Goal: Task Accomplishment & Management: Use online tool/utility

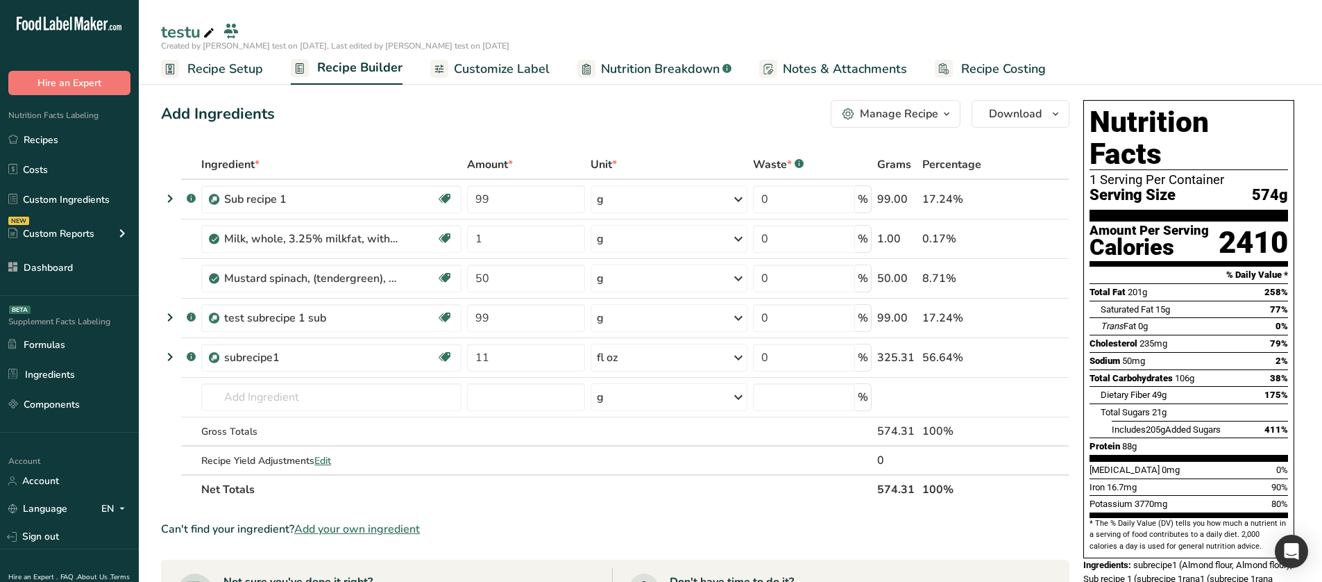
click at [534, 63] on span "Customize Label" at bounding box center [502, 69] width 96 height 19
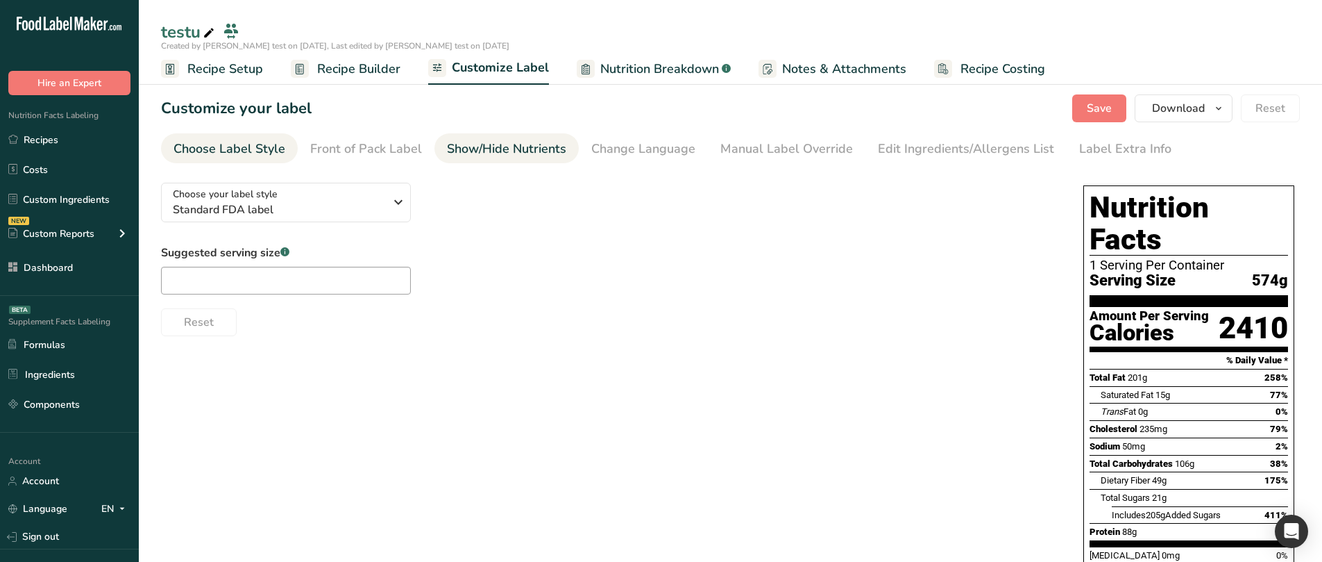
click at [447, 151] on div "Show/Hide Nutrients" at bounding box center [506, 149] width 119 height 19
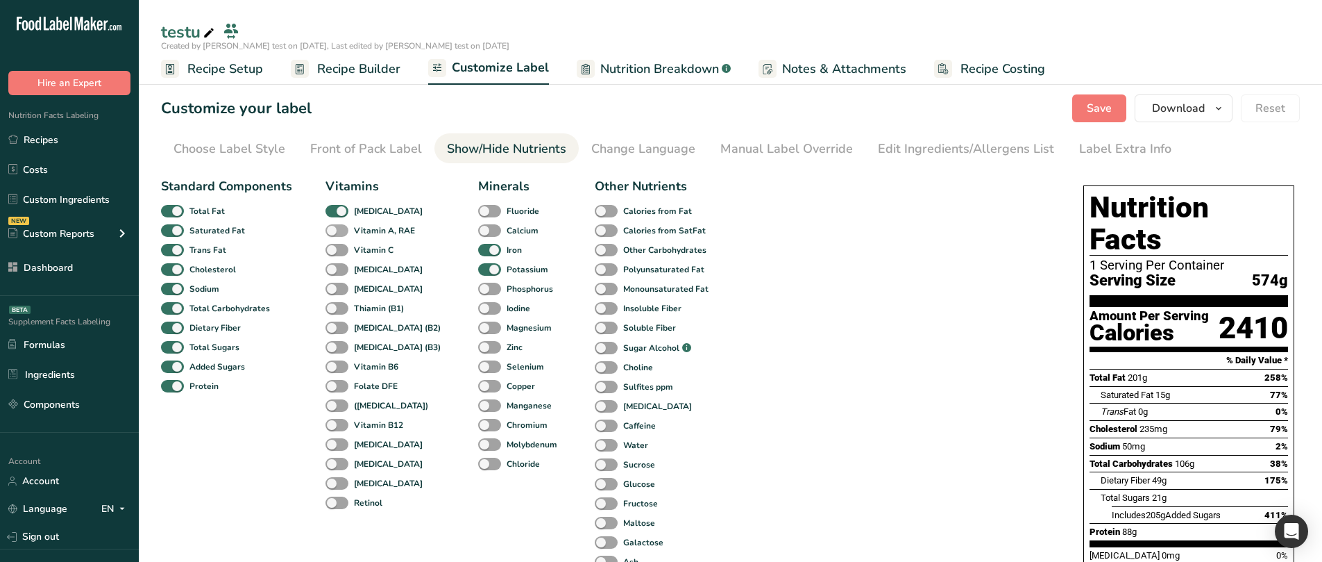
click at [341, 230] on span at bounding box center [337, 230] width 23 height 13
click at [335, 230] on input "Vitamin A, RAE" at bounding box center [330, 230] width 9 height 9
checkbox input "true"
click at [336, 247] on span at bounding box center [337, 250] width 23 height 13
click at [335, 247] on input "Vitamin C" at bounding box center [330, 249] width 9 height 9
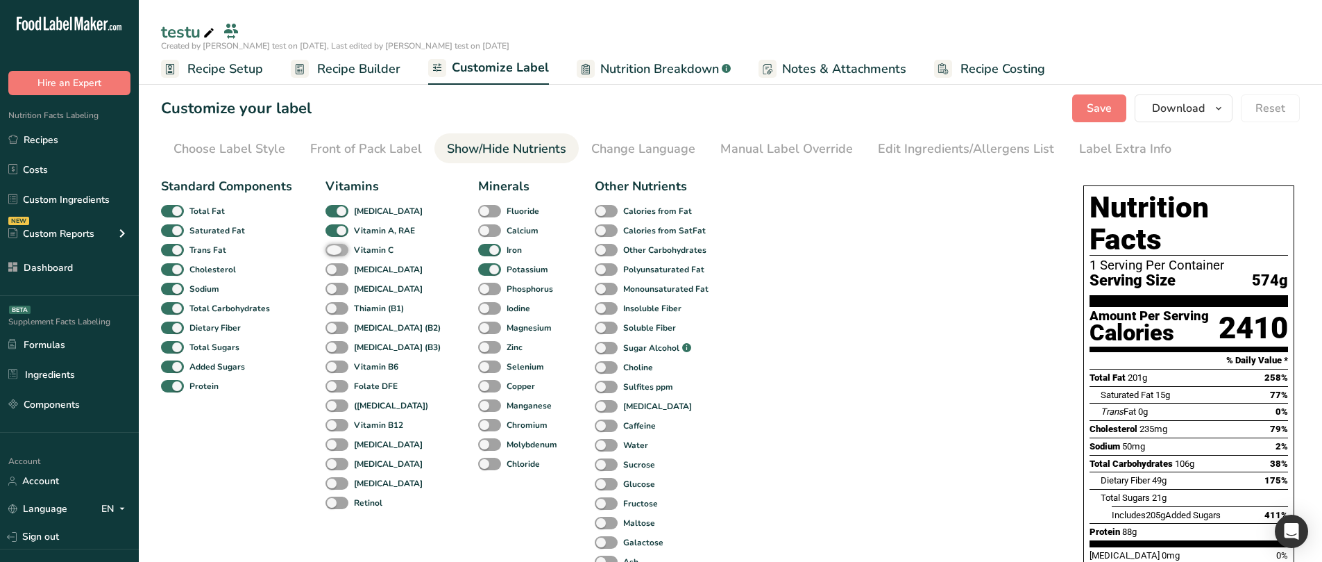
checkbox input "true"
click at [332, 263] on span at bounding box center [337, 269] width 23 height 13
click at [332, 264] on input "[MEDICAL_DATA]" at bounding box center [330, 268] width 9 height 9
checkbox input "true"
click at [335, 286] on span at bounding box center [337, 288] width 23 height 13
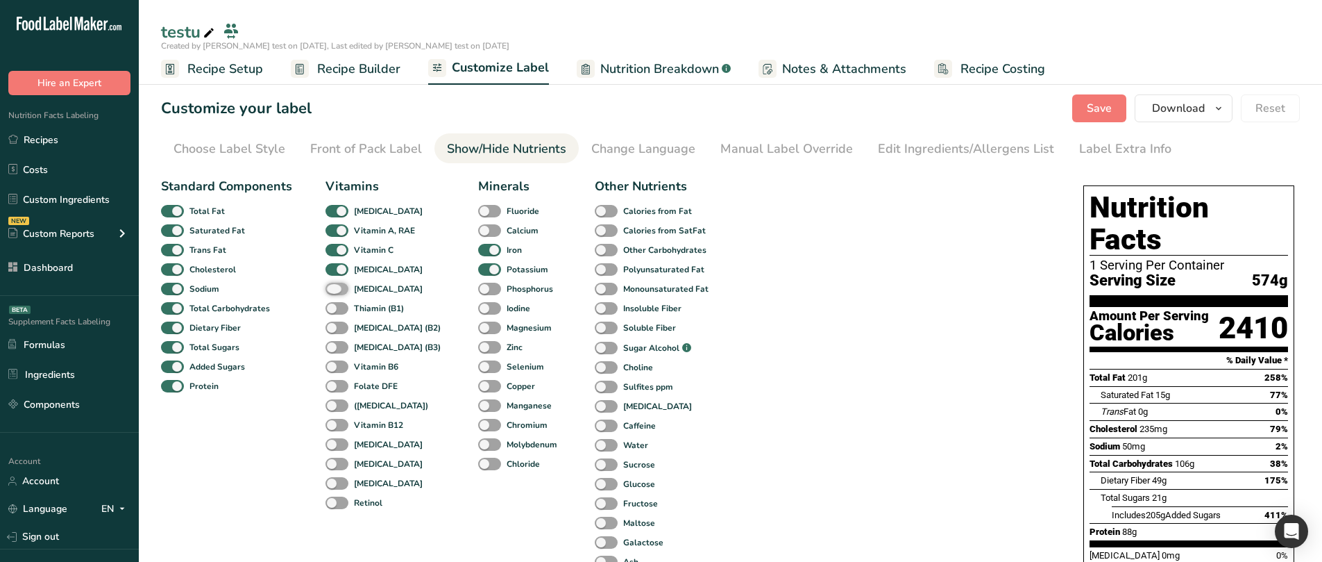
click at [335, 286] on input "[MEDICAL_DATA]" at bounding box center [330, 288] width 9 height 9
checkbox input "true"
click at [335, 308] on span at bounding box center [337, 308] width 23 height 13
click at [335, 308] on input "Thiamin (B1)" at bounding box center [330, 307] width 9 height 9
checkbox input "true"
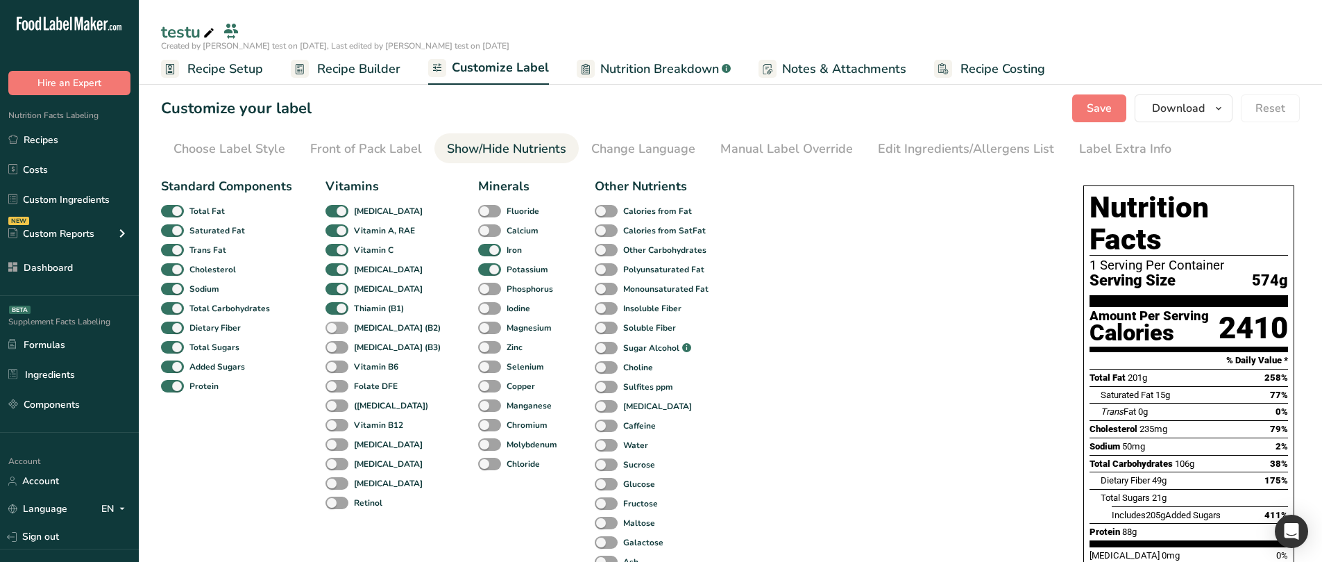
click at [335, 323] on span at bounding box center [337, 327] width 23 height 13
click at [335, 323] on input "[MEDICAL_DATA] (B2)" at bounding box center [330, 327] width 9 height 9
checkbox input "true"
click at [333, 347] on span at bounding box center [337, 347] width 23 height 13
click at [333, 347] on input "[MEDICAL_DATA] (B3)" at bounding box center [330, 346] width 9 height 9
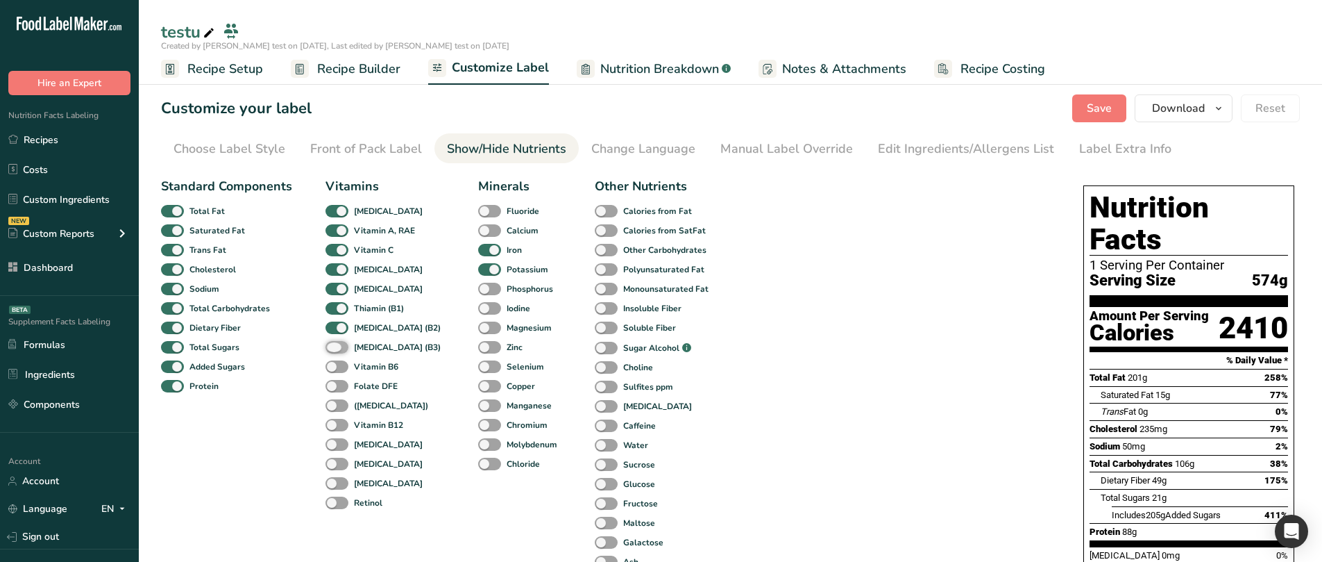
checkbox input "true"
click at [337, 362] on span at bounding box center [337, 366] width 23 height 13
click at [335, 362] on input "Vitamin B6" at bounding box center [330, 366] width 9 height 9
checkbox input "true"
drag, startPoint x: 332, startPoint y: 378, endPoint x: 330, endPoint y: 386, distance: 7.8
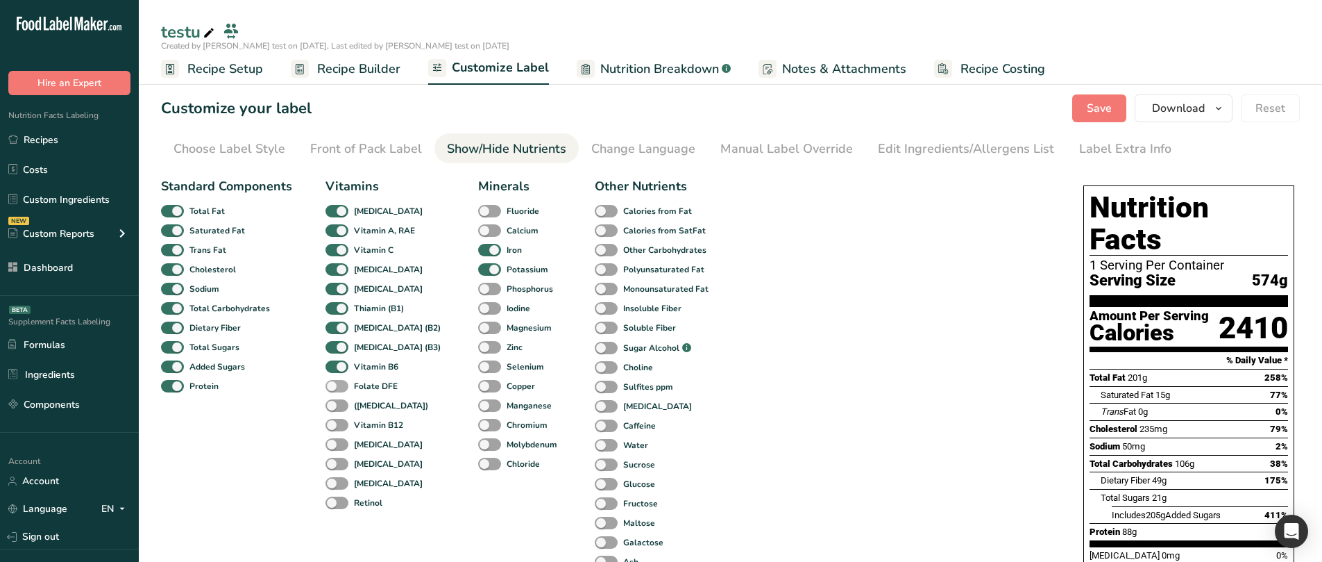
click at [331, 370] on div "Folate DFE" at bounding box center [341, 385] width 30 height 19
click at [330, 370] on span at bounding box center [337, 386] width 23 height 13
click at [330, 370] on input "Folate DFE" at bounding box center [330, 385] width 9 height 9
checkbox input "true"
click at [330, 370] on span at bounding box center [337, 405] width 23 height 13
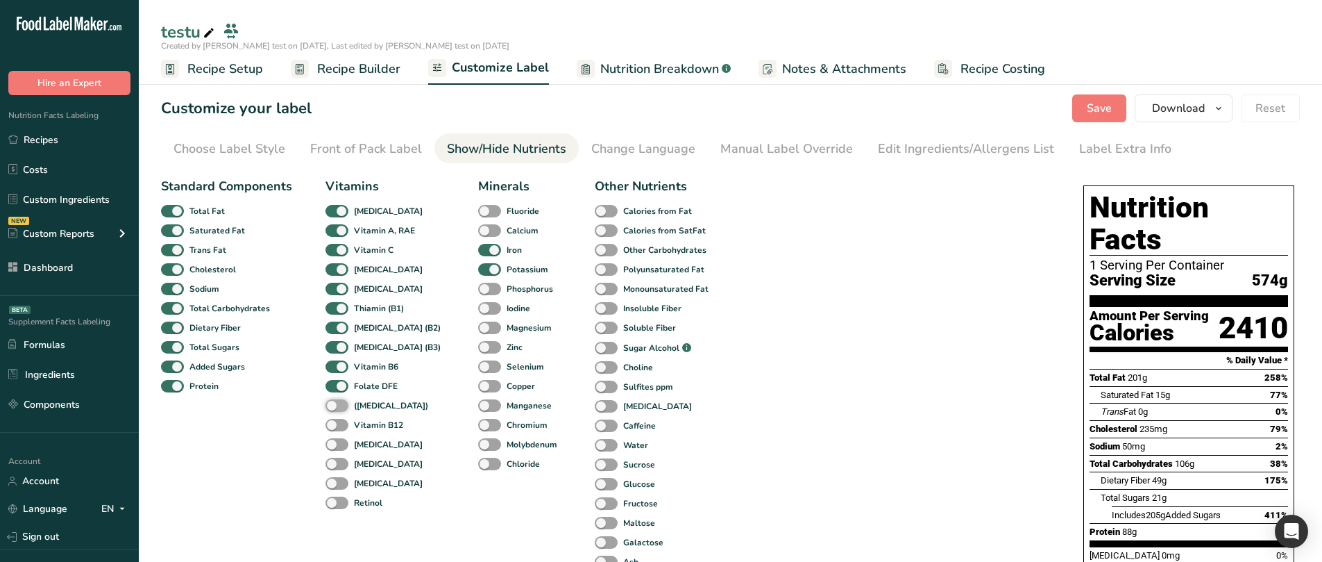
click at [330, 370] on input "([MEDICAL_DATA])" at bounding box center [330, 404] width 9 height 9
checkbox input "true"
click at [329, 370] on label "Vitamin B12" at bounding box center [365, 425] width 78 height 13
click at [329, 370] on input "Vitamin B12" at bounding box center [330, 424] width 9 height 9
checkbox input "true"
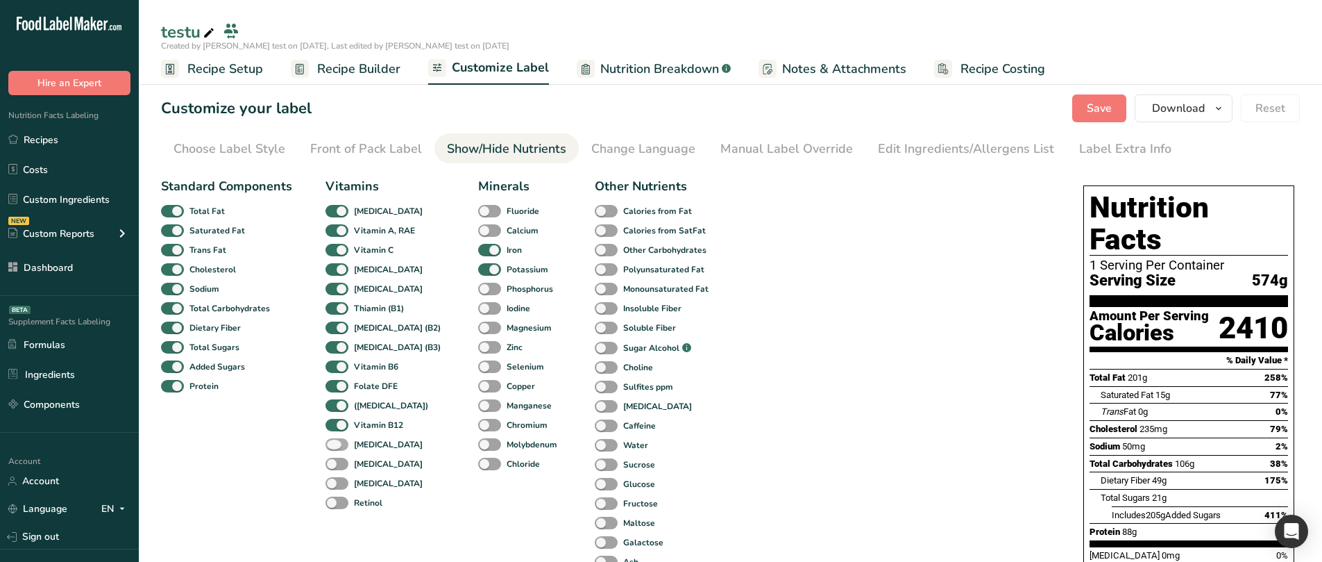
click at [327, 370] on span at bounding box center [337, 444] width 23 height 13
click at [327, 370] on input "[MEDICAL_DATA]" at bounding box center [330, 443] width 9 height 9
checkbox input "true"
click at [331, 370] on span at bounding box center [337, 463] width 23 height 13
click at [331, 370] on input "[MEDICAL_DATA]" at bounding box center [330, 463] width 9 height 9
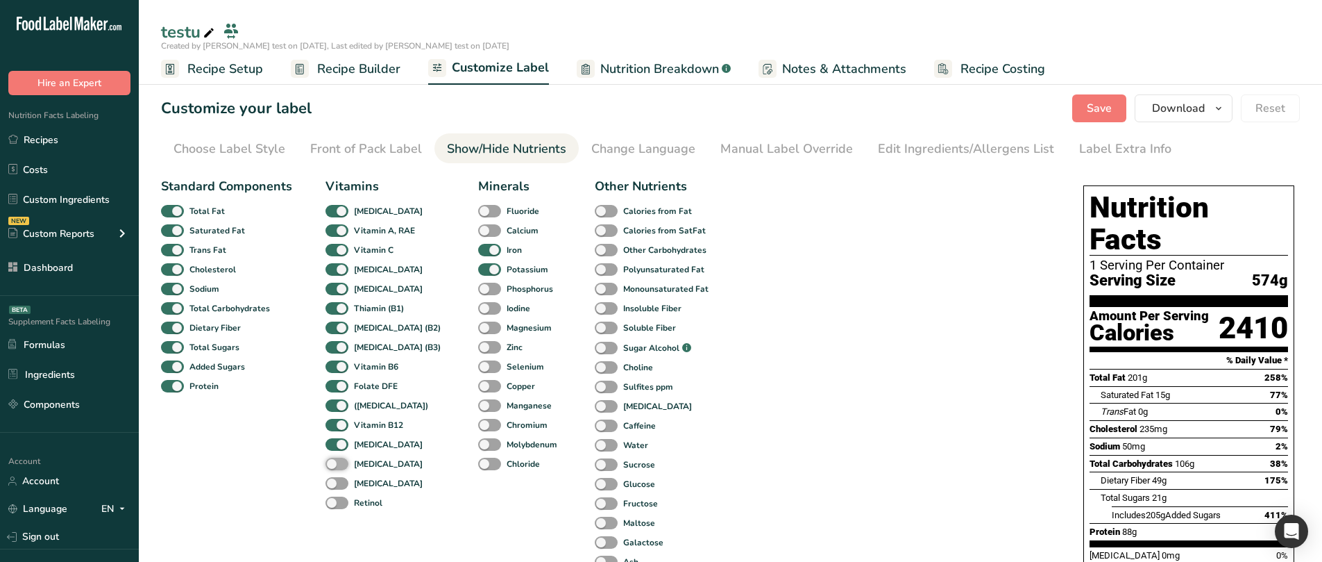
checkbox input "true"
click at [331, 370] on span at bounding box center [337, 483] width 23 height 13
click at [331, 370] on input "[MEDICAL_DATA]" at bounding box center [330, 482] width 9 height 9
checkbox input "true"
click at [332, 370] on span at bounding box center [337, 502] width 23 height 13
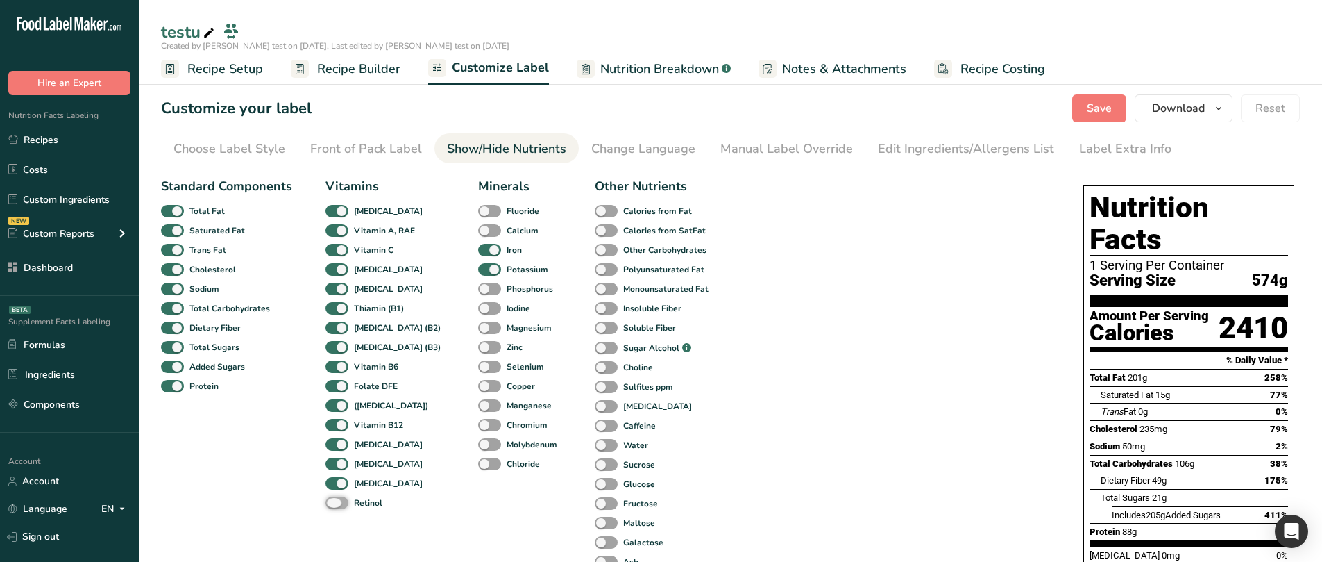
click at [332, 370] on input "Retinol" at bounding box center [330, 502] width 9 height 9
checkbox input "true"
drag, startPoint x: 481, startPoint y: 464, endPoint x: 471, endPoint y: 449, distance: 18.5
click at [501, 370] on span "Chloride" at bounding box center [520, 463] width 39 height 12
click at [480, 370] on input "Chloride" at bounding box center [482, 463] width 9 height 9
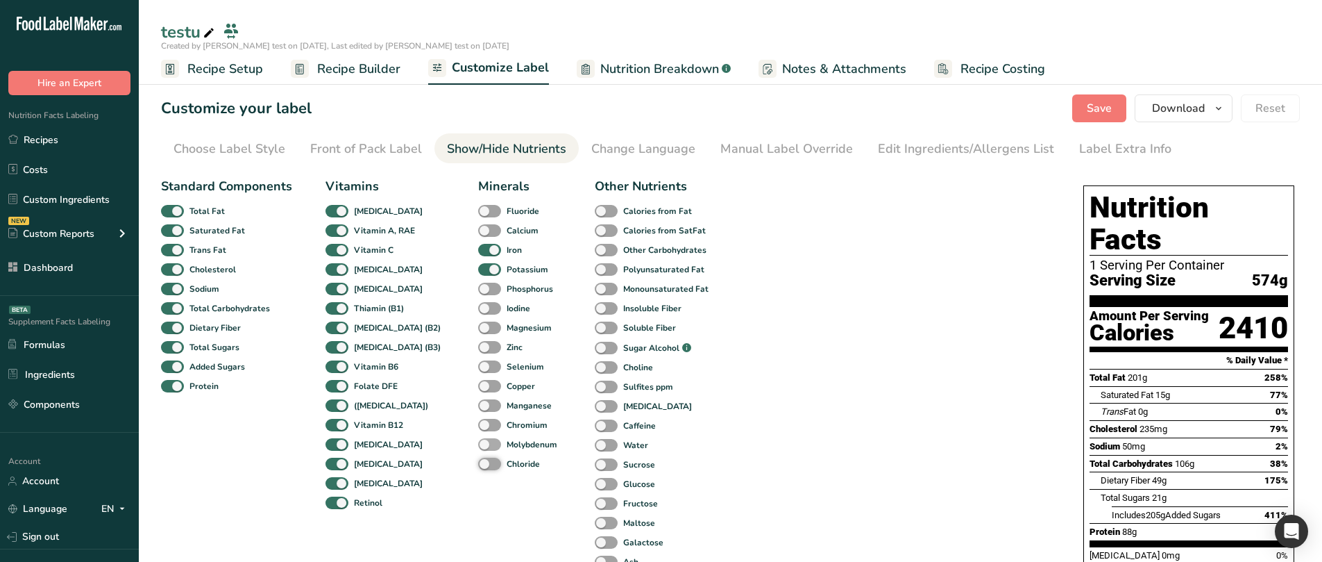
checkbox input "true"
click at [478, 370] on span at bounding box center [489, 444] width 23 height 13
click at [478, 370] on input "Molybdenum" at bounding box center [482, 443] width 9 height 9
checkbox input "true"
click at [478, 370] on span at bounding box center [489, 425] width 23 height 13
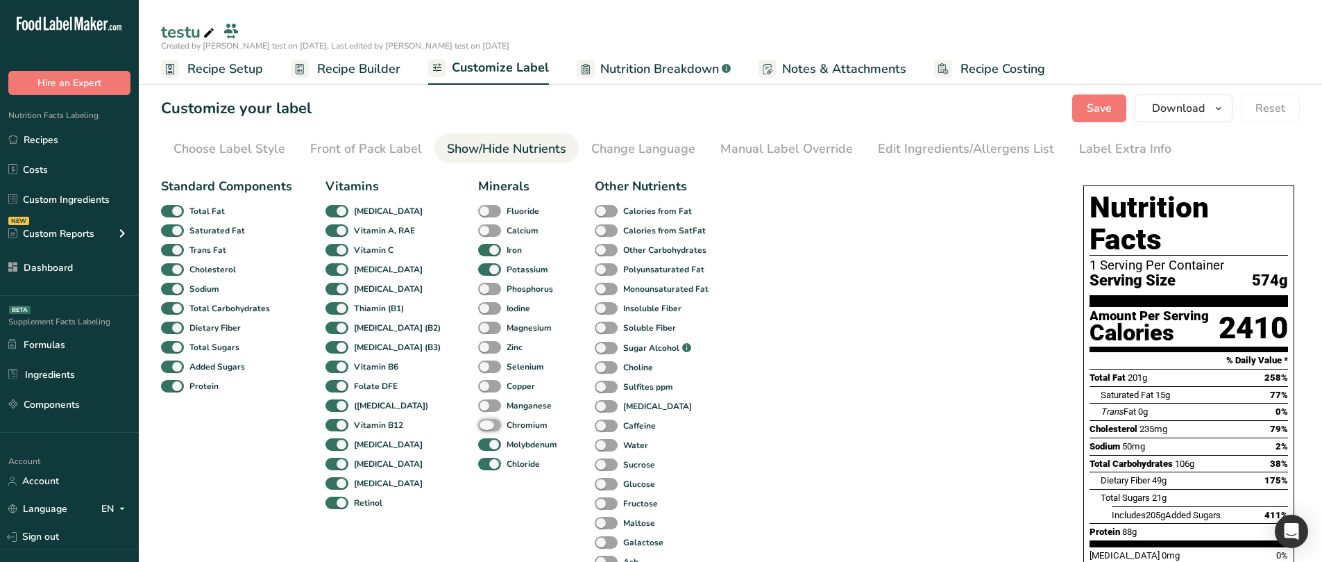
click at [478, 370] on input "Chromium" at bounding box center [482, 424] width 9 height 9
checkbox input "true"
click at [478, 370] on div "Manganese" at bounding box center [488, 405] width 21 height 19
click at [478, 370] on span at bounding box center [489, 405] width 23 height 13
click at [478, 370] on input "Manganese" at bounding box center [482, 404] width 9 height 9
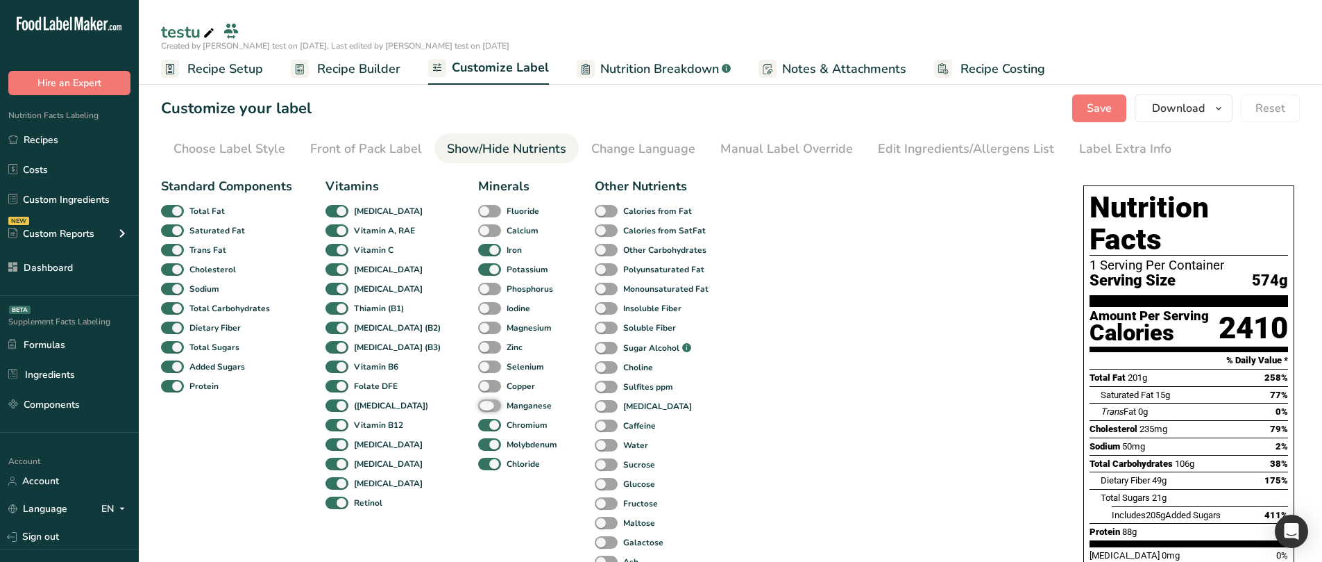
checkbox input "true"
click at [478, 370] on span at bounding box center [489, 386] width 23 height 13
click at [478, 370] on input "Copper" at bounding box center [482, 385] width 9 height 9
checkbox input "true"
click at [478, 370] on span at bounding box center [489, 366] width 23 height 13
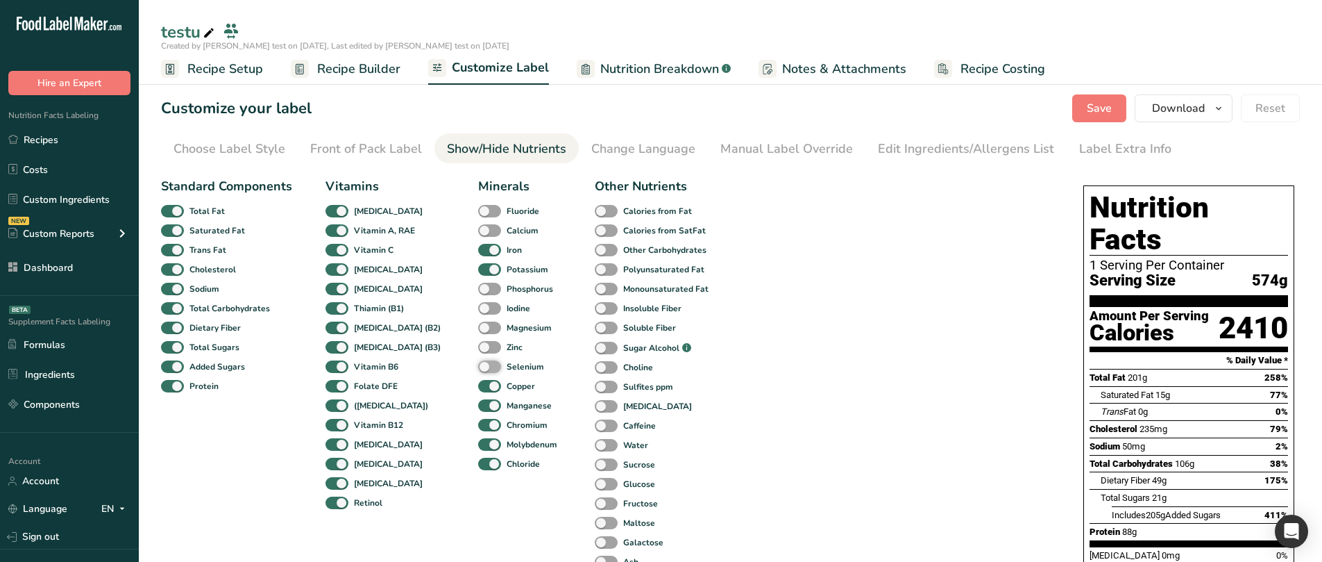
click at [478, 370] on input "Selenium" at bounding box center [482, 366] width 9 height 9
checkbox input "true"
click at [478, 348] on span at bounding box center [489, 347] width 23 height 13
click at [478, 348] on input "Zinc" at bounding box center [482, 346] width 9 height 9
checkbox input "true"
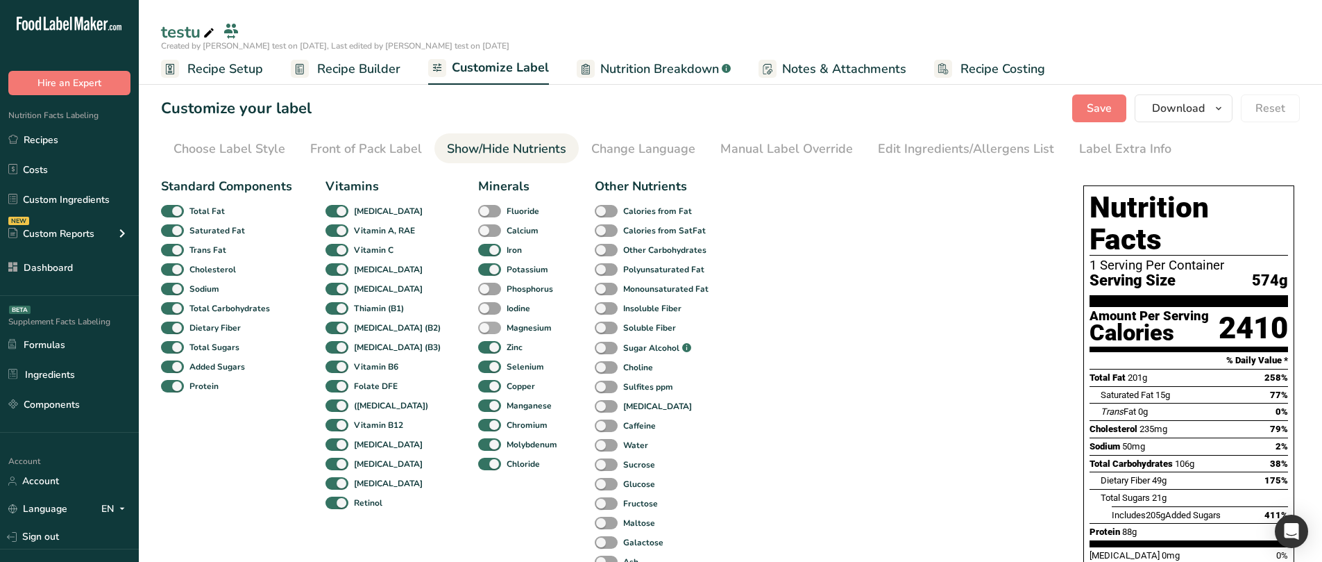
click at [478, 329] on span at bounding box center [489, 327] width 23 height 13
click at [478, 329] on input "Magnesium" at bounding box center [482, 327] width 9 height 9
checkbox input "true"
click at [478, 312] on span at bounding box center [489, 308] width 23 height 13
click at [478, 312] on input "Iodine" at bounding box center [482, 307] width 9 height 9
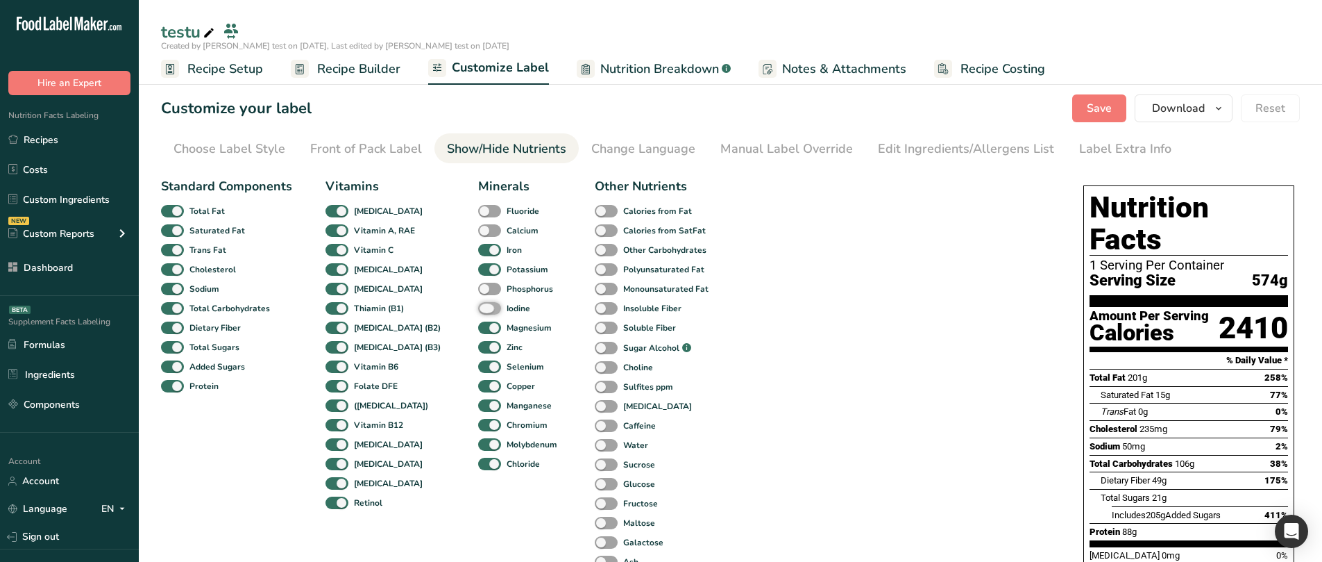
checkbox input "true"
click at [478, 290] on span at bounding box center [489, 288] width 23 height 13
click at [478, 290] on input "Phosphorus" at bounding box center [482, 288] width 9 height 9
checkbox input "true"
click at [478, 236] on span at bounding box center [489, 230] width 23 height 13
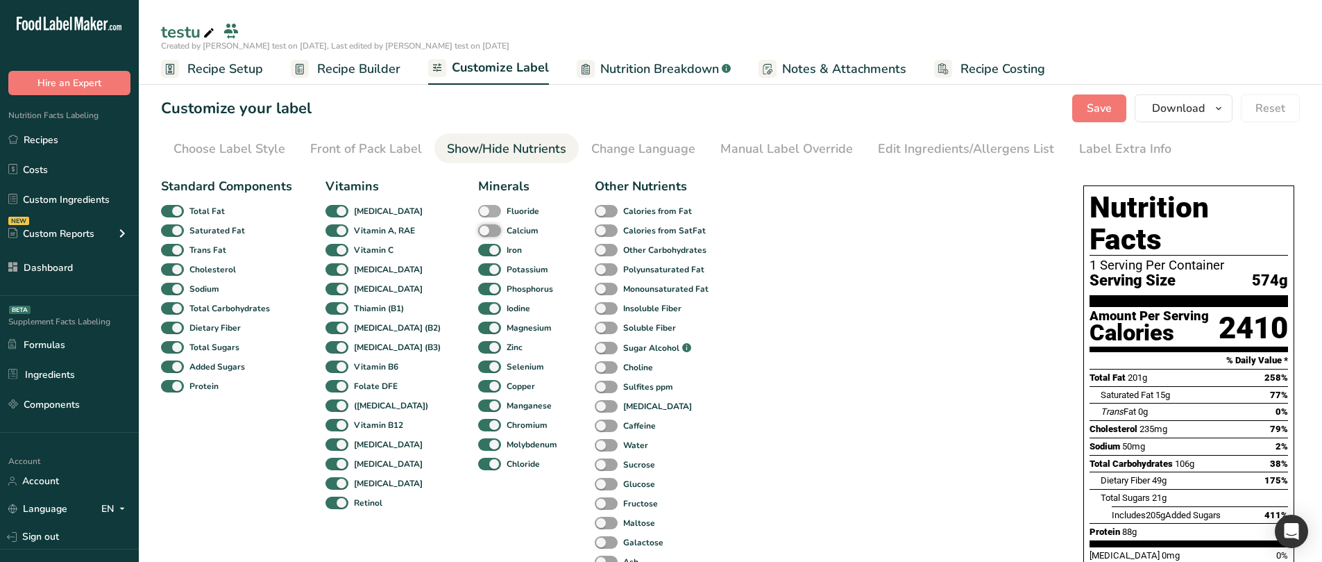
click at [478, 235] on input "Calcium" at bounding box center [482, 230] width 9 height 9
checkbox input "true"
click at [478, 217] on span at bounding box center [489, 211] width 23 height 13
click at [478, 215] on input "Fluoride" at bounding box center [482, 210] width 9 height 9
checkbox input "true"
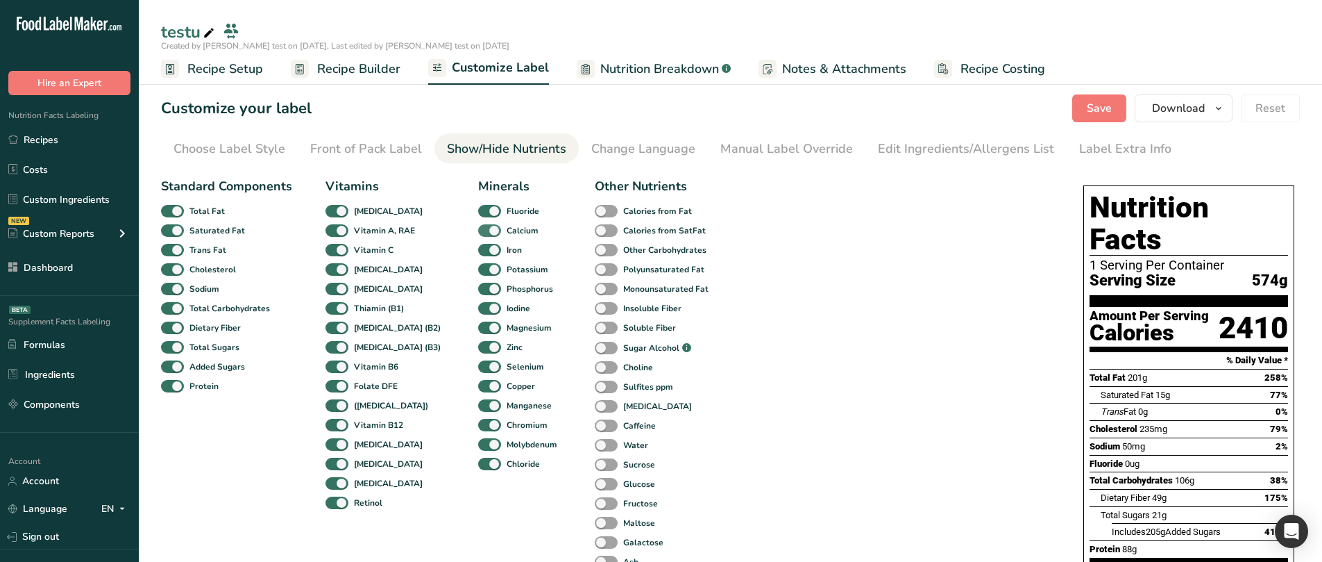
click at [478, 226] on span at bounding box center [489, 230] width 23 height 13
click at [478, 226] on input "Calcium" at bounding box center [482, 230] width 9 height 9
click at [478, 226] on span at bounding box center [489, 230] width 23 height 13
click at [478, 226] on input "Calcium" at bounding box center [482, 230] width 9 height 9
checkbox input "true"
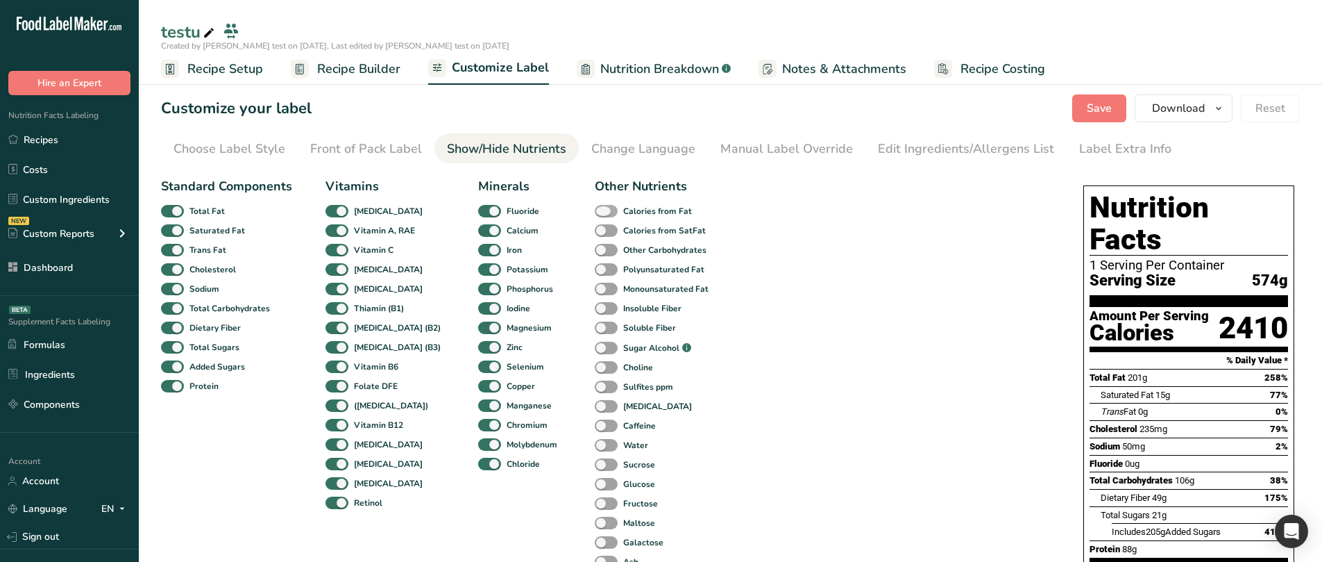
click at [595, 208] on span at bounding box center [606, 211] width 23 height 13
click at [595, 208] on input "Calories from Fat" at bounding box center [599, 210] width 9 height 9
checkbox input "true"
click at [595, 233] on span at bounding box center [606, 230] width 23 height 13
click at [595, 233] on input "Calories from SatFat" at bounding box center [599, 230] width 9 height 9
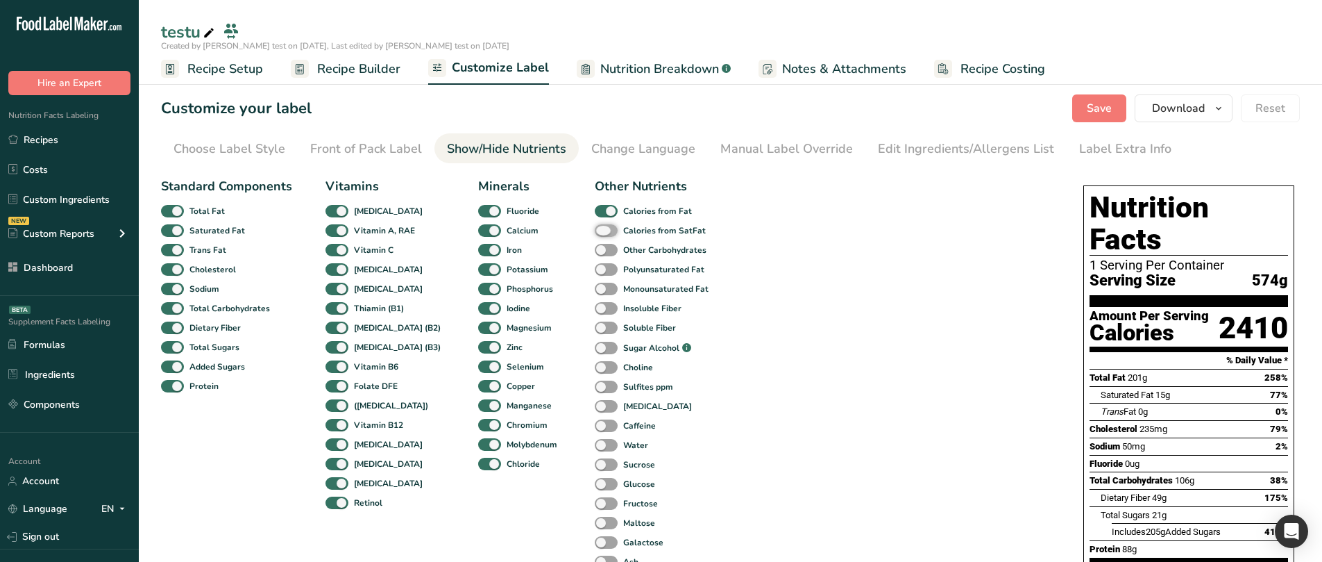
checkbox input "true"
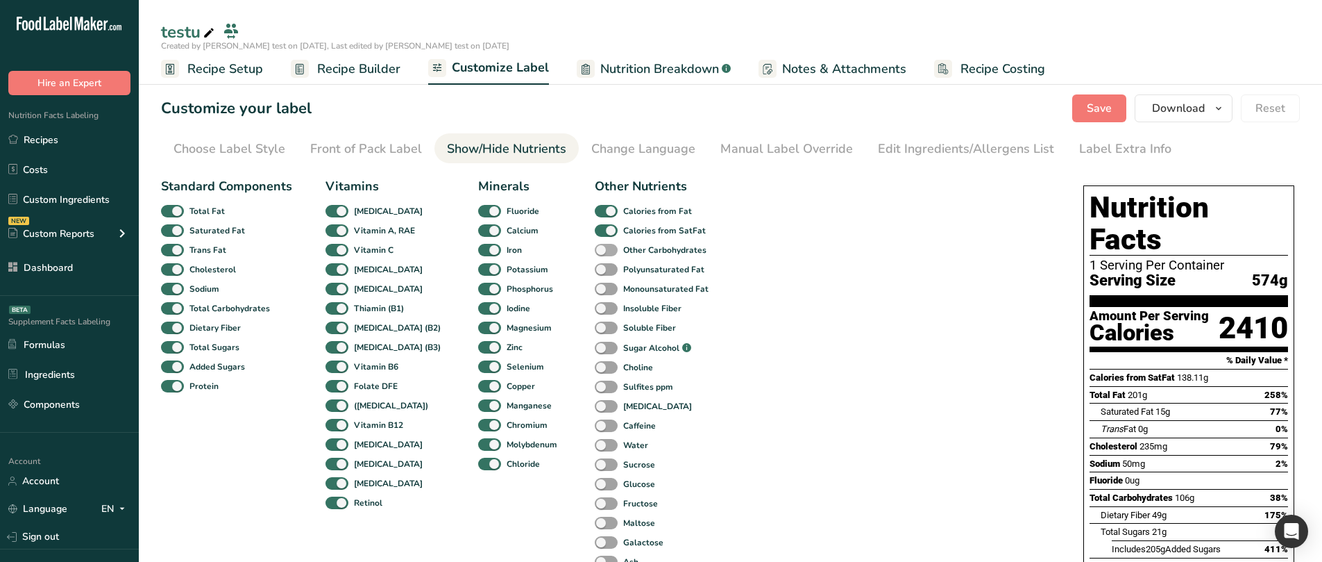
click at [595, 251] on span at bounding box center [606, 250] width 23 height 13
click at [595, 251] on input "Other Carbohydrates" at bounding box center [599, 249] width 9 height 9
checkbox input "true"
click at [572, 276] on div "Standard Components Total Fat Saturated Fat Trans Fat [MEDICAL_DATA] Sodium Tot…" at bounding box center [437, 399] width 552 height 444
click at [572, 271] on div "Standard Components Total Fat Saturated Fat Trans Fat [MEDICAL_DATA] Sodium Tot…" at bounding box center [437, 399] width 552 height 444
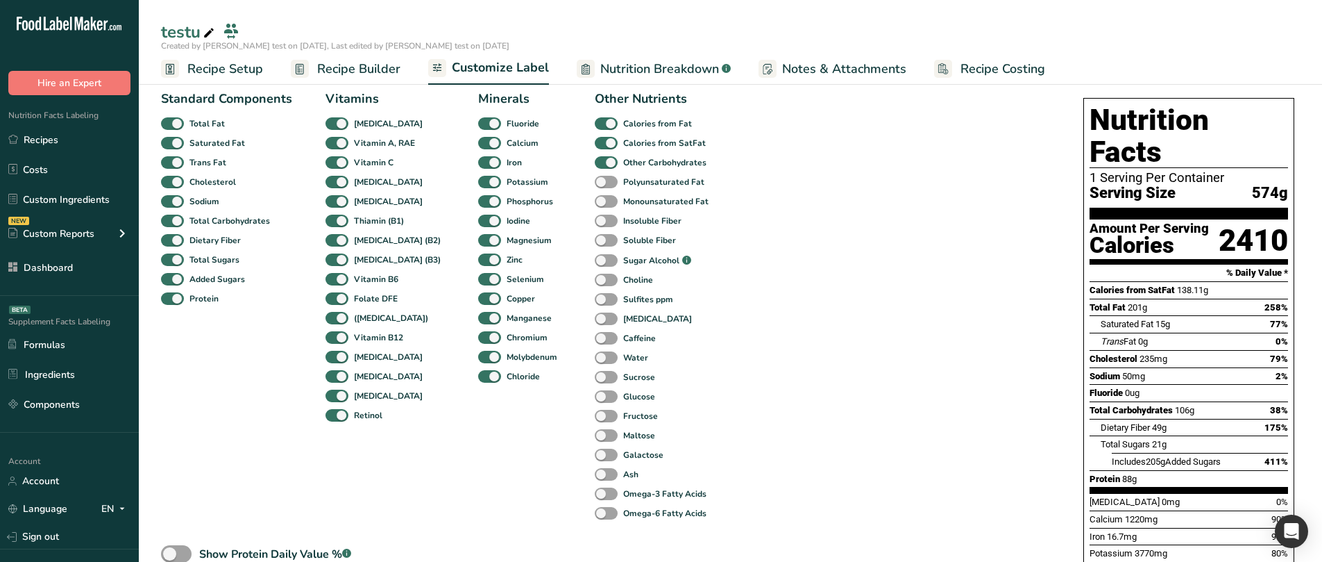
scroll to position [278, 0]
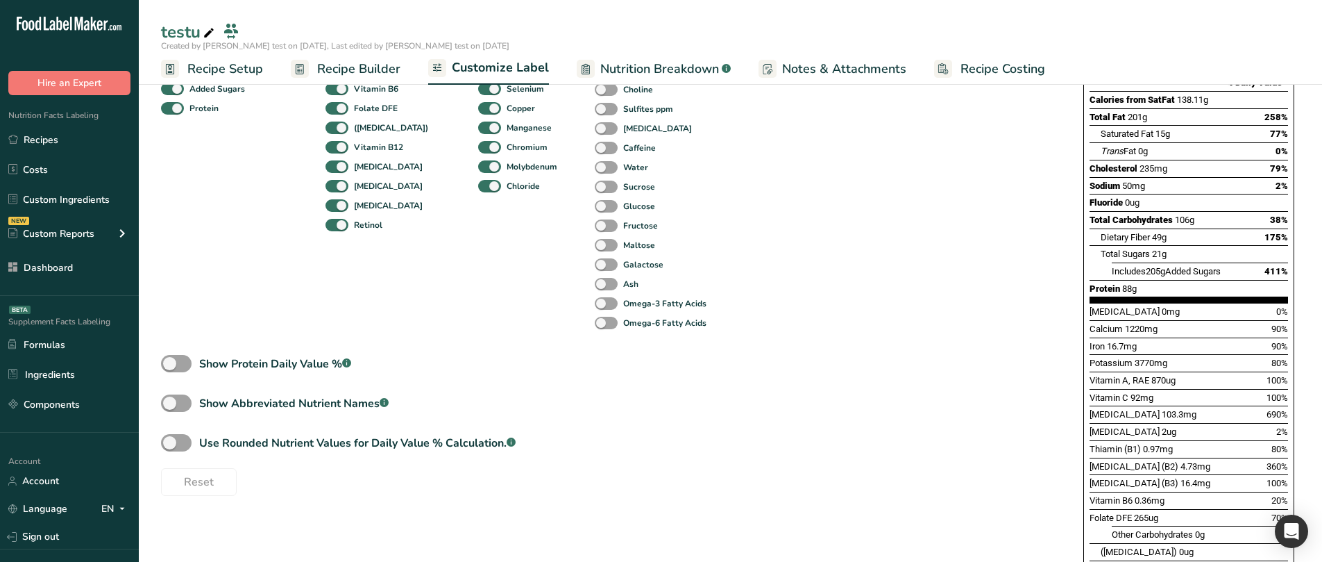
click at [595, 314] on div "Omega-6 Fatty Acids" at bounding box center [610, 322] width 30 height 19
click at [595, 321] on span at bounding box center [606, 323] width 23 height 13
click at [595, 321] on input "Omega-6 Fatty Acids" at bounding box center [599, 322] width 9 height 9
checkbox input "true"
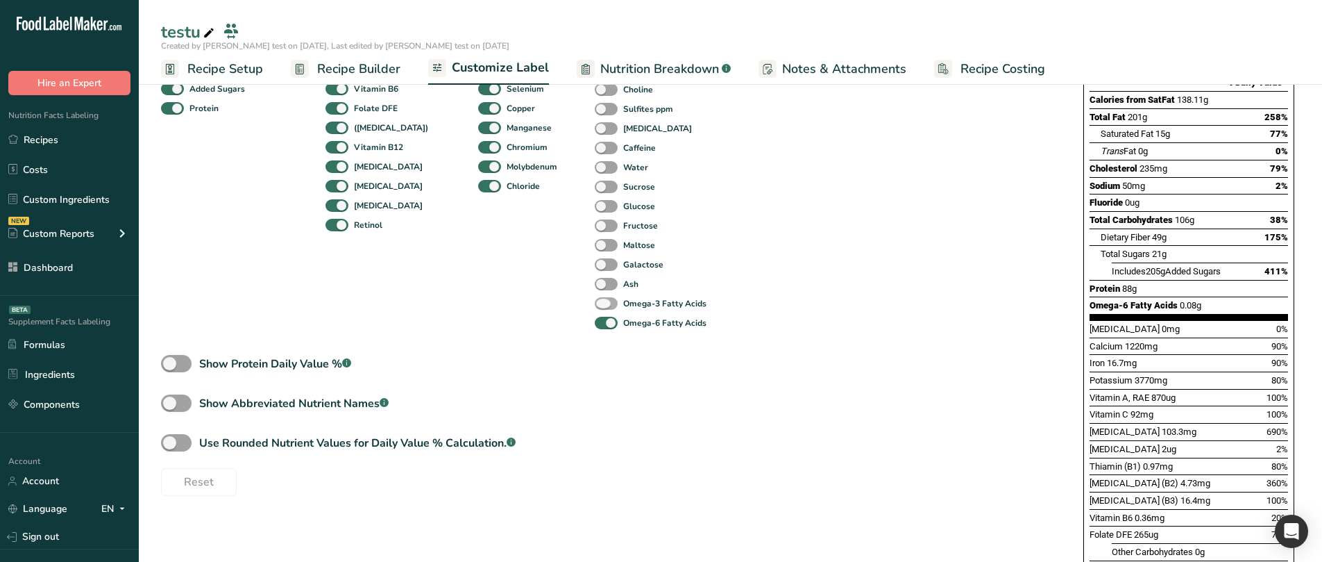
click at [595, 306] on span at bounding box center [606, 303] width 23 height 13
click at [595, 306] on input "Omega-3 Fatty Acids" at bounding box center [599, 302] width 9 height 9
checkbox input "true"
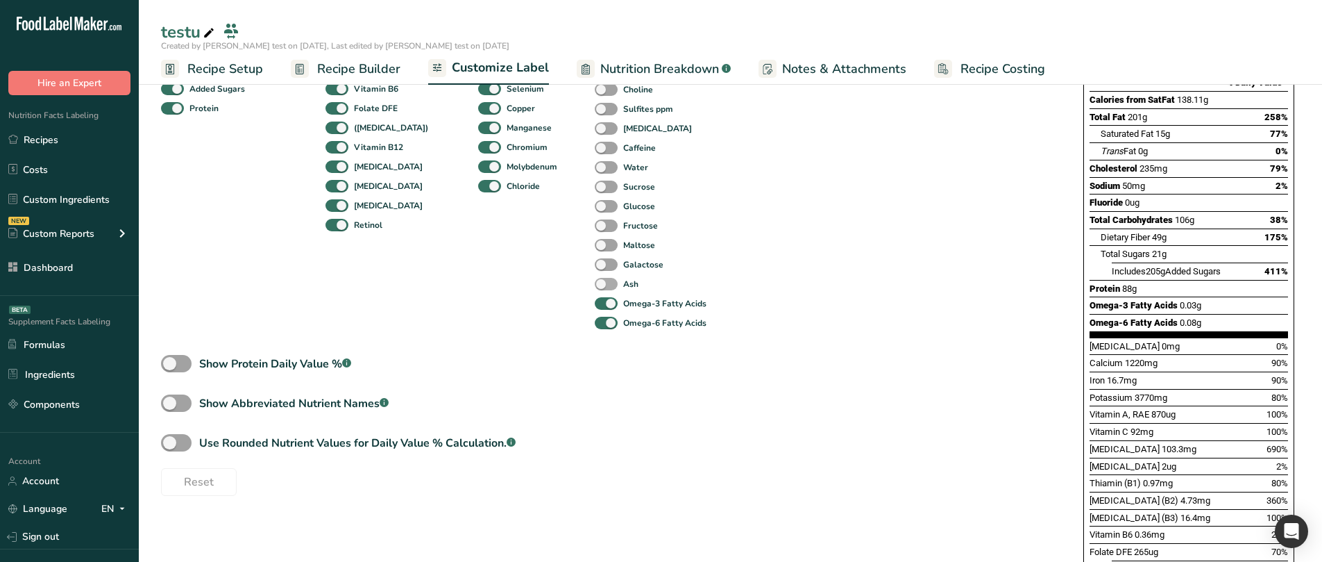
click at [595, 282] on span at bounding box center [606, 284] width 23 height 13
click at [595, 282] on input "Ash" at bounding box center [599, 283] width 9 height 9
checkbox input "true"
click at [595, 264] on span at bounding box center [606, 264] width 23 height 13
click at [595, 264] on input "Galactose" at bounding box center [599, 264] width 9 height 9
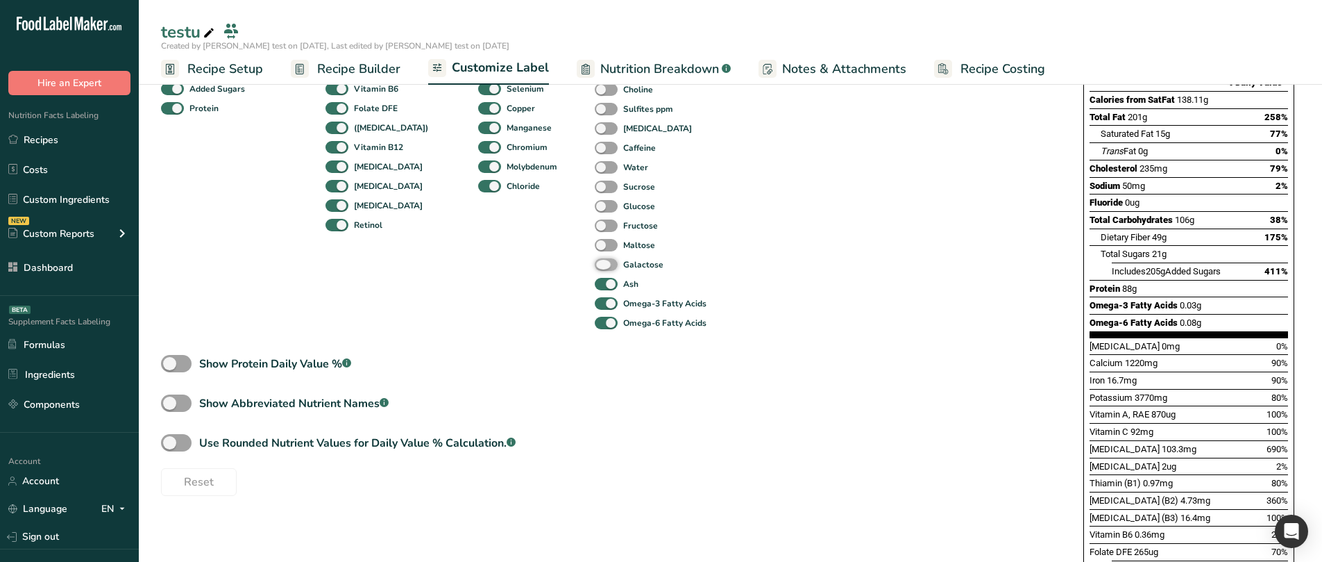
checkbox input "true"
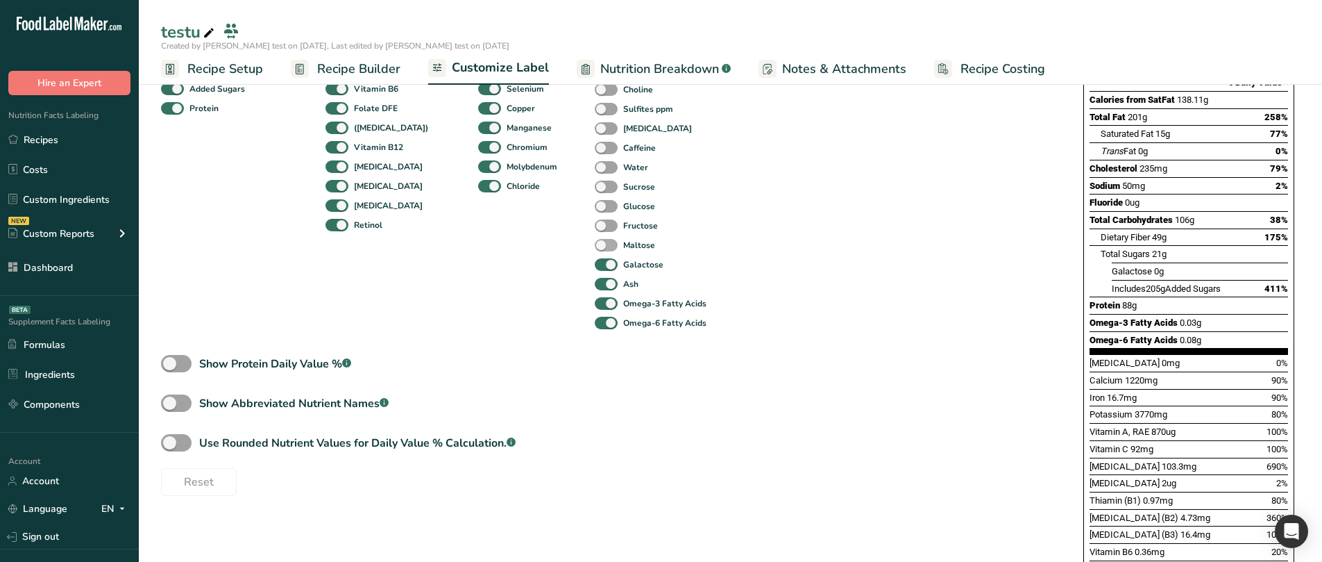
click at [595, 248] on span at bounding box center [606, 245] width 23 height 13
click at [595, 248] on input "Maltose" at bounding box center [599, 244] width 9 height 9
checkbox input "true"
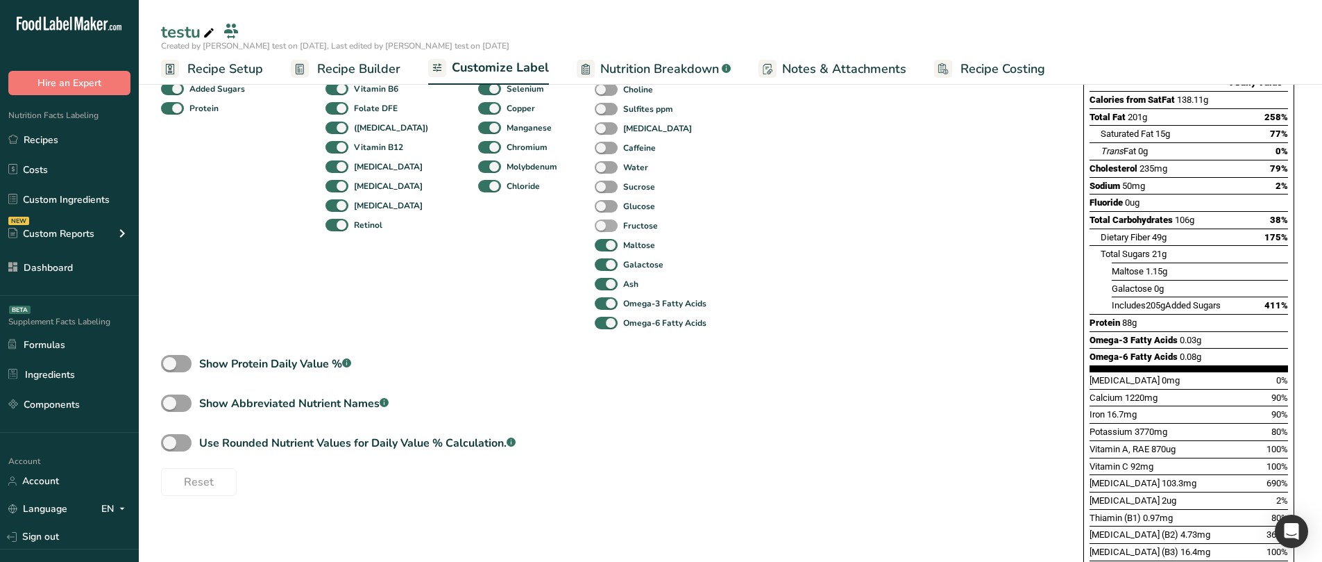
click at [595, 230] on span at bounding box center [606, 225] width 23 height 13
click at [595, 230] on input "Fructose" at bounding box center [599, 225] width 9 height 9
checkbox input "true"
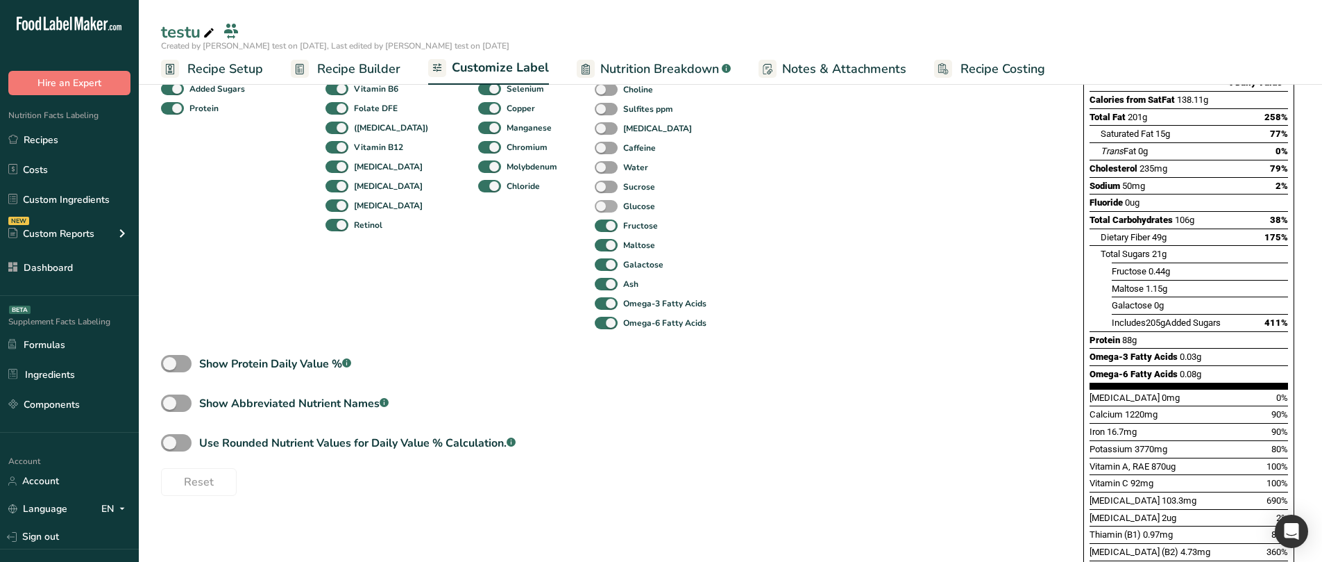
click at [595, 210] on span at bounding box center [606, 206] width 23 height 13
click at [595, 210] on input "Glucose" at bounding box center [599, 205] width 9 height 9
checkbox input "true"
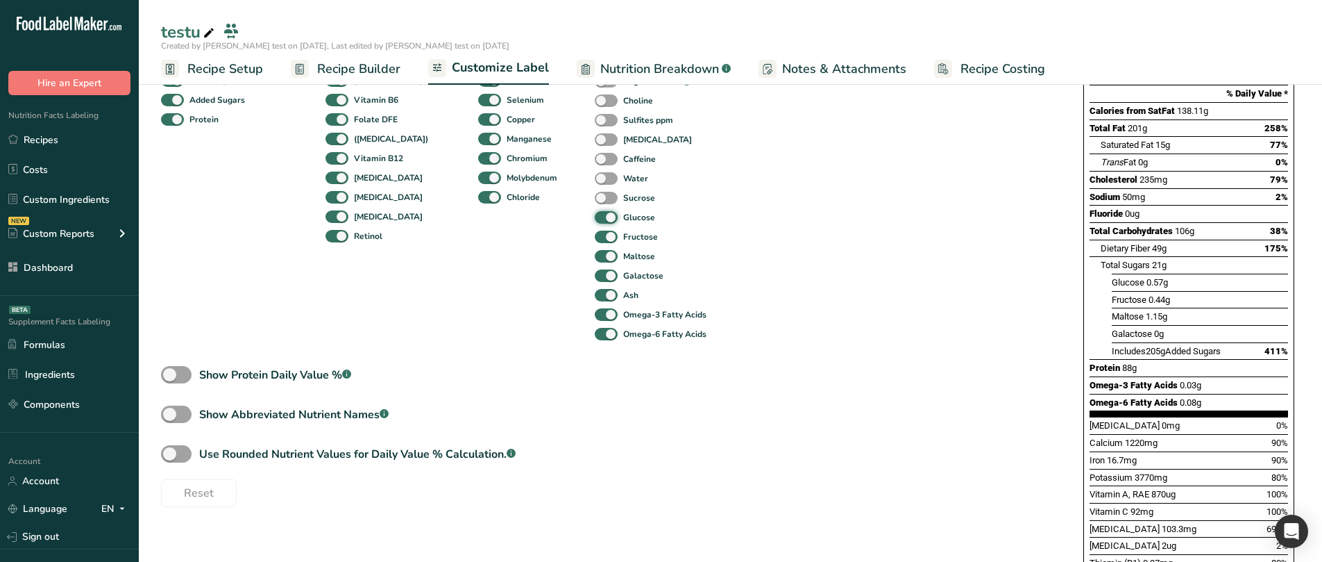
scroll to position [266, 0]
click at [595, 188] on div "Water" at bounding box center [610, 178] width 30 height 19
click at [595, 198] on span at bounding box center [606, 198] width 23 height 13
click at [595, 198] on input "Sucrose" at bounding box center [599, 198] width 9 height 9
checkbox input "true"
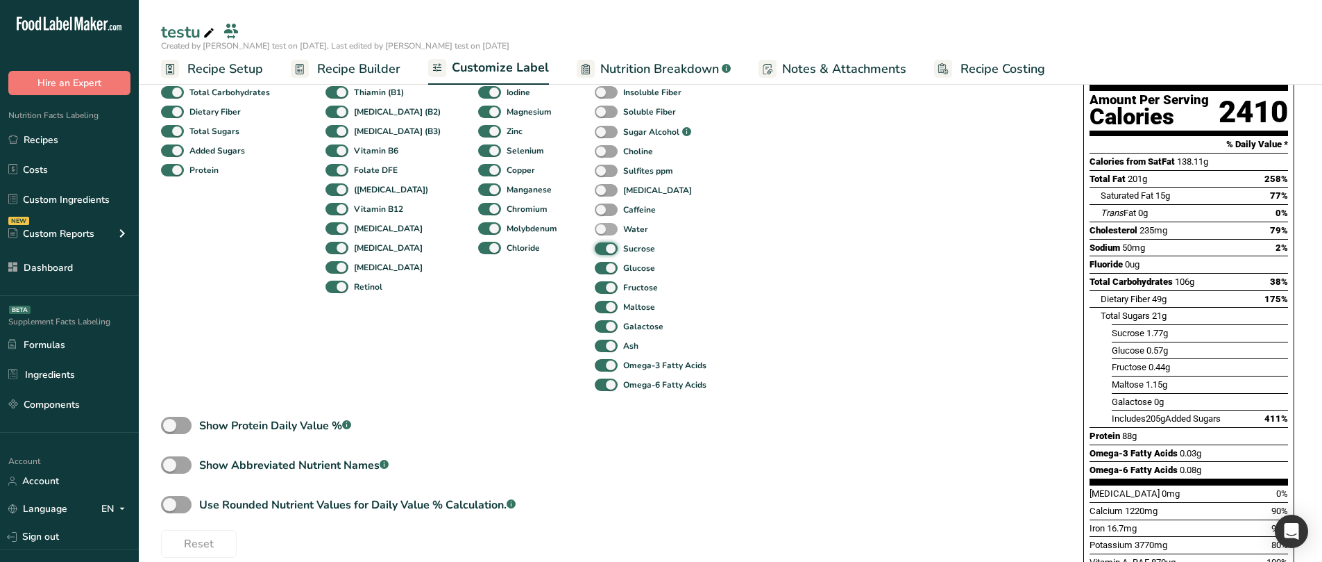
scroll to position [215, 0]
click at [595, 227] on span at bounding box center [606, 229] width 23 height 13
click at [595, 227] on input "Water" at bounding box center [599, 229] width 9 height 9
checkbox input "true"
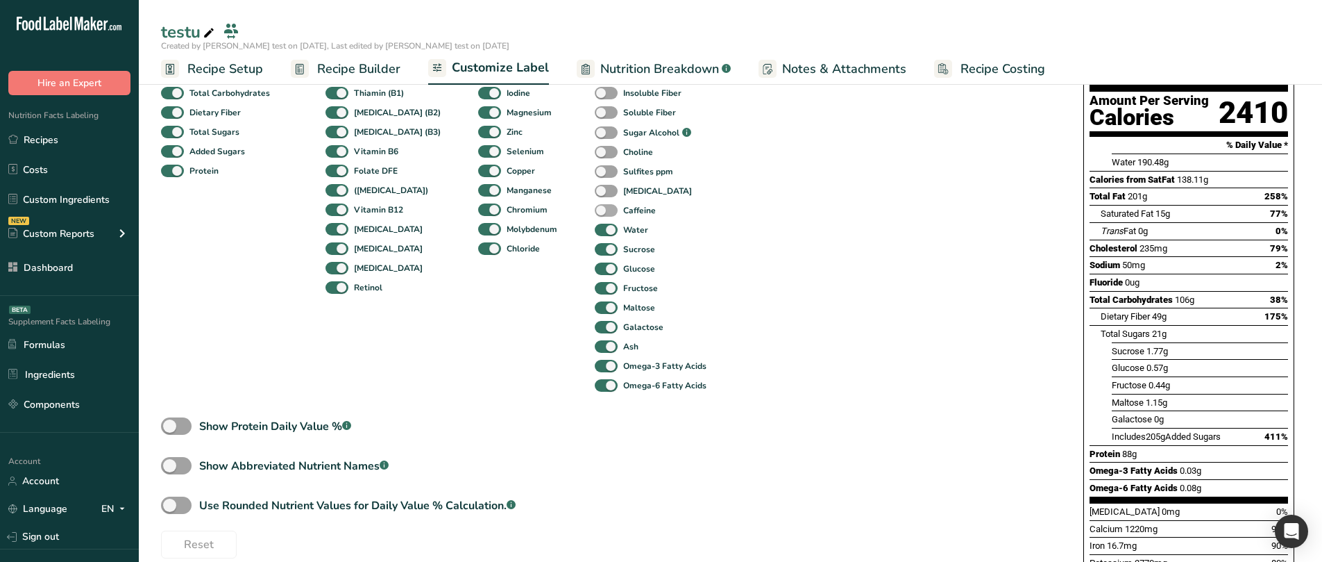
click at [595, 212] on span at bounding box center [606, 210] width 23 height 13
click at [595, 212] on input "Caffeine" at bounding box center [599, 209] width 9 height 9
checkbox input "true"
click at [595, 191] on span at bounding box center [606, 191] width 23 height 13
click at [595, 191] on input "[MEDICAL_DATA]" at bounding box center [599, 190] width 9 height 9
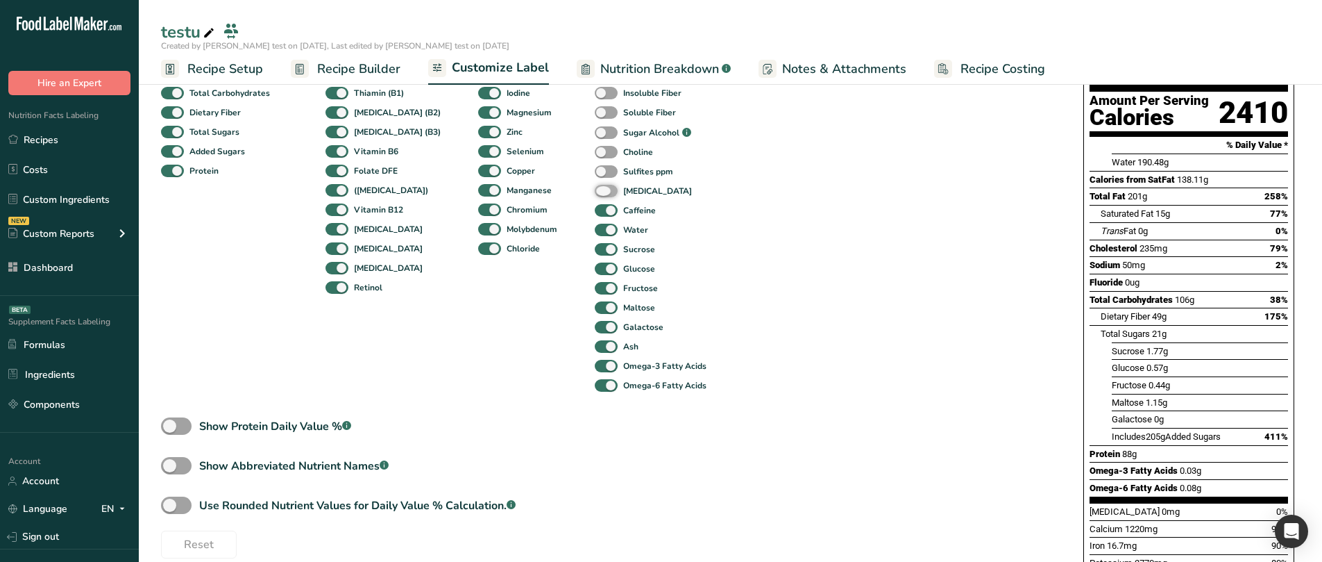
checkbox input "true"
click at [595, 165] on span at bounding box center [606, 171] width 23 height 13
click at [595, 167] on input "Sulfites ppm" at bounding box center [599, 171] width 9 height 9
checkbox input "true"
click at [595, 149] on span at bounding box center [606, 152] width 23 height 13
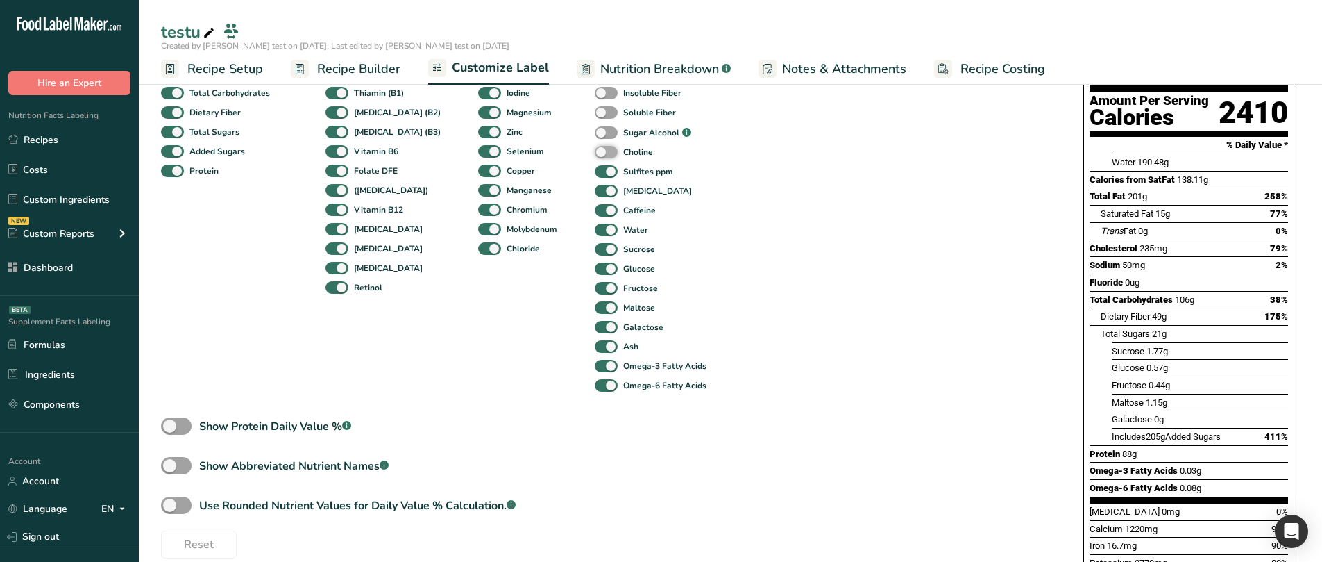
click at [595, 149] on input "Choline" at bounding box center [599, 151] width 9 height 9
checkbox input "true"
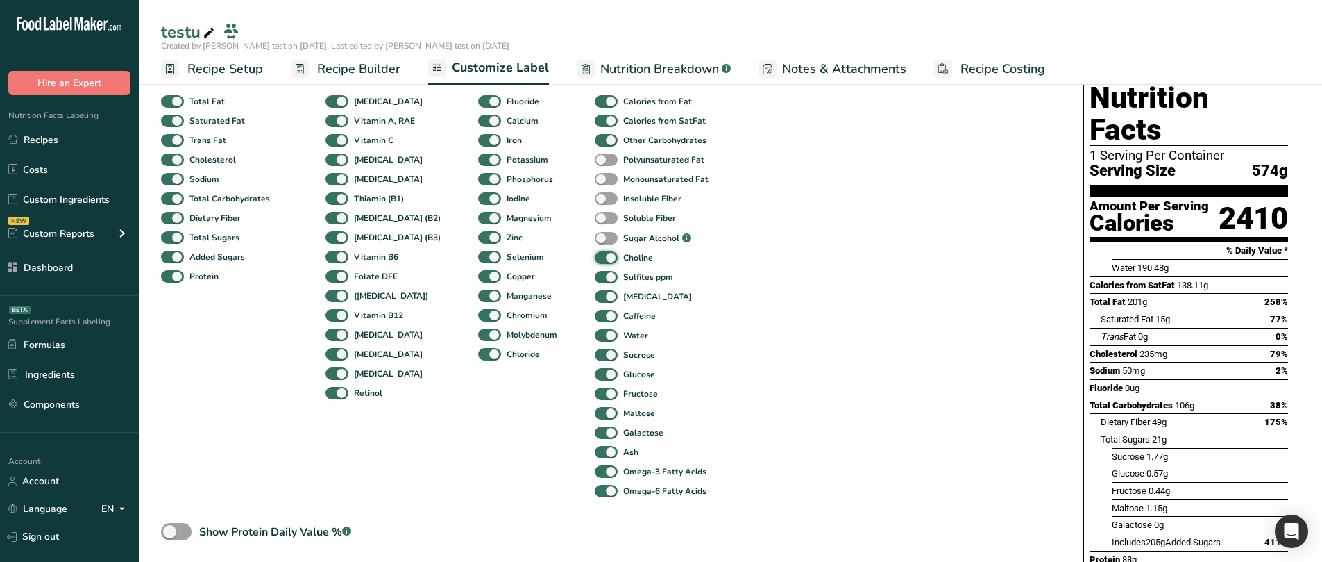
scroll to position [99, 0]
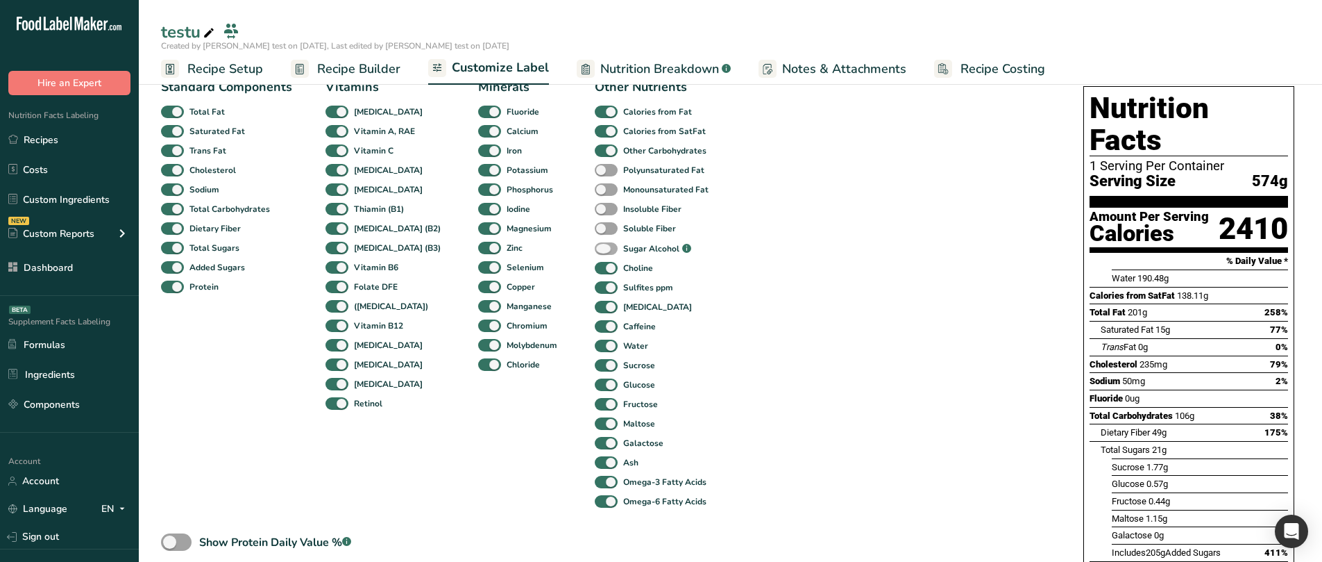
click at [595, 246] on span at bounding box center [606, 248] width 23 height 13
click at [595, 246] on input "Sugar Alcohol .a-a{fill:#347362;}.b-a{fill:#fff;}" at bounding box center [599, 248] width 9 height 9
checkbox input "true"
click at [595, 226] on span at bounding box center [606, 228] width 23 height 13
click at [595, 226] on input "Soluble Fiber" at bounding box center [599, 227] width 9 height 9
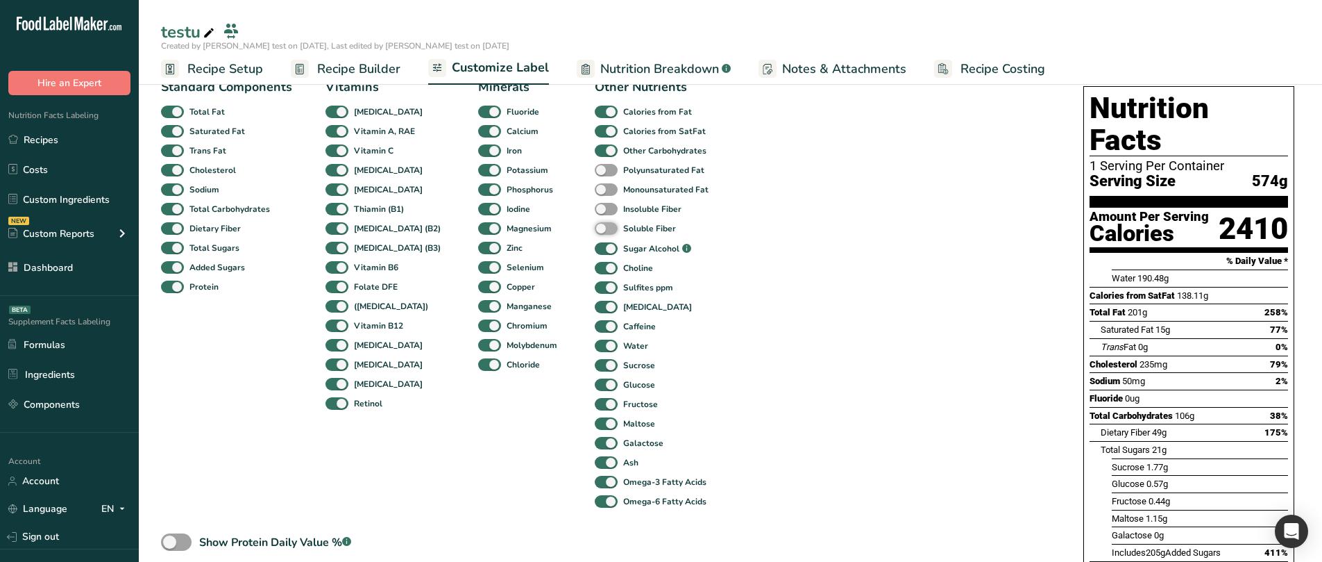
checkbox input "true"
click at [595, 210] on span at bounding box center [606, 209] width 23 height 13
click at [595, 210] on input "Insoluble Fiber" at bounding box center [599, 208] width 9 height 9
checkbox input "true"
click at [595, 189] on span at bounding box center [606, 189] width 23 height 13
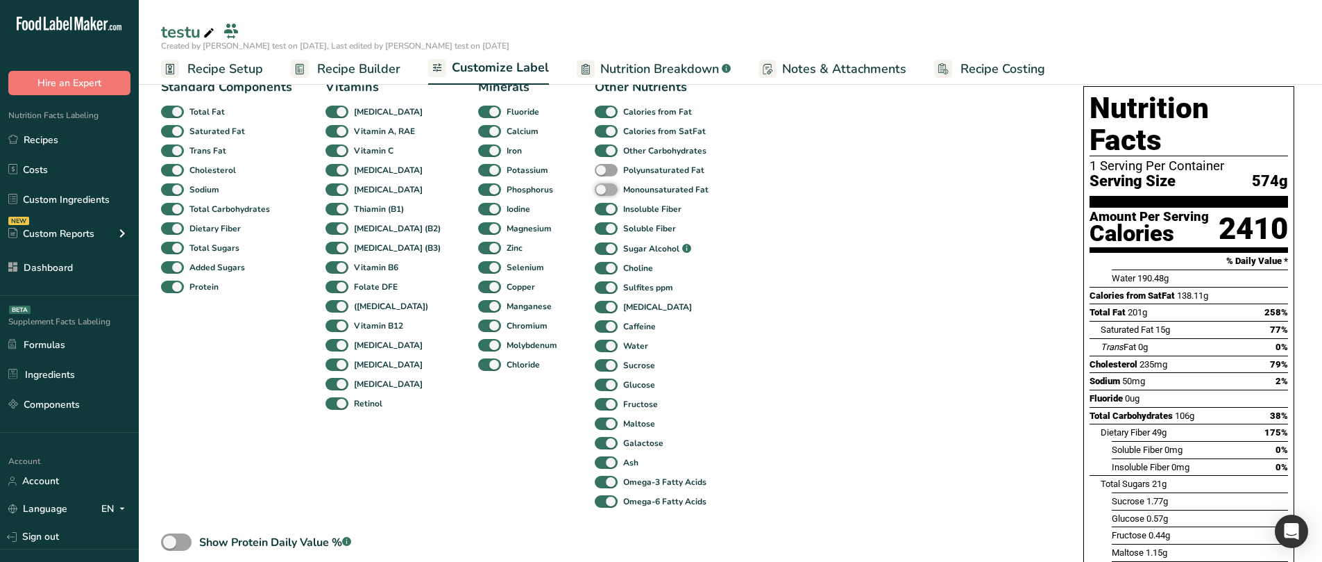
click at [595, 189] on input "Monounsaturated Fat" at bounding box center [599, 189] width 9 height 9
checkbox input "true"
click at [595, 170] on span at bounding box center [606, 170] width 23 height 13
click at [595, 170] on input "Polyunsaturated Fat" at bounding box center [599, 169] width 9 height 9
checkbox input "true"
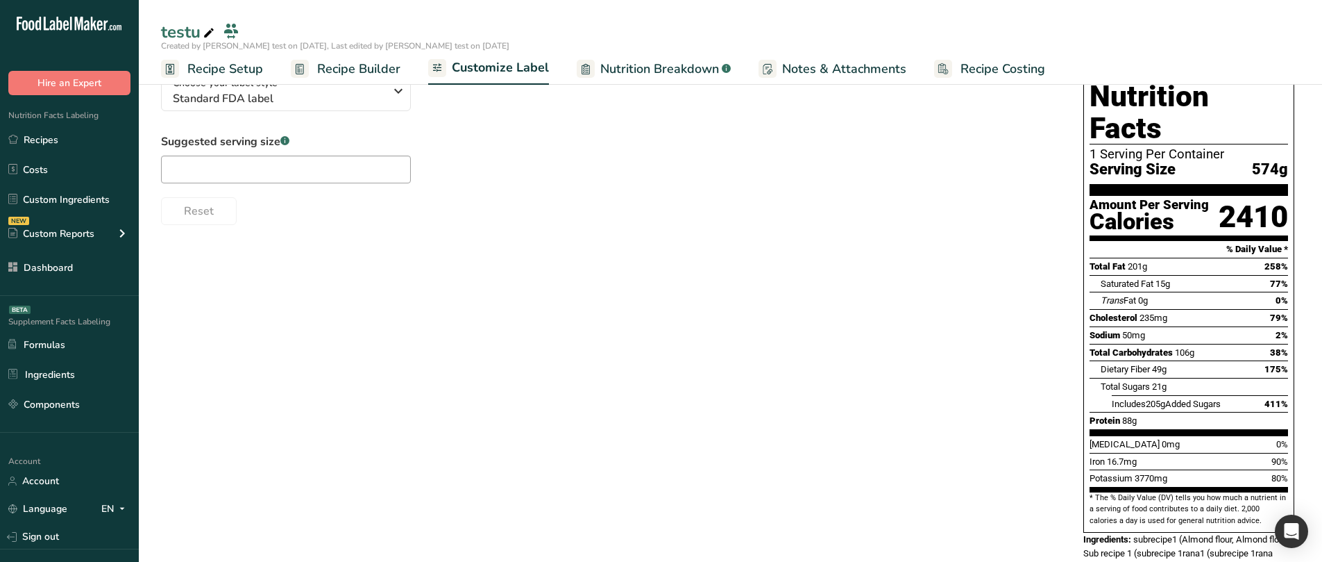
scroll to position [110, 0]
drag, startPoint x: 359, startPoint y: 60, endPoint x: 584, endPoint y: 129, distance: 235.1
click at [359, 60] on span "Recipe Builder" at bounding box center [358, 69] width 83 height 19
